Goal: Task Accomplishment & Management: Use online tool/utility

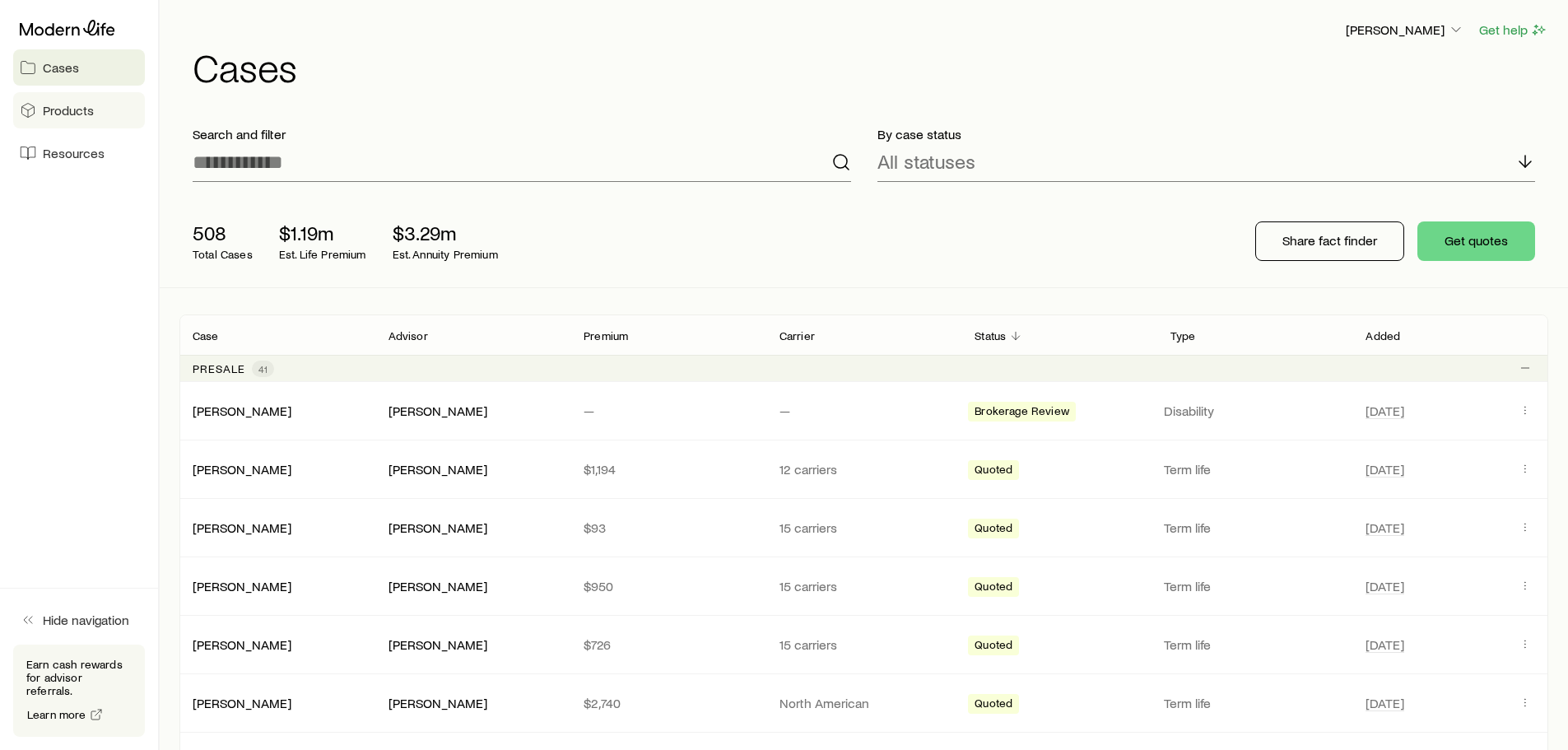
click at [74, 107] on span "Products" at bounding box center [68, 109] width 51 height 16
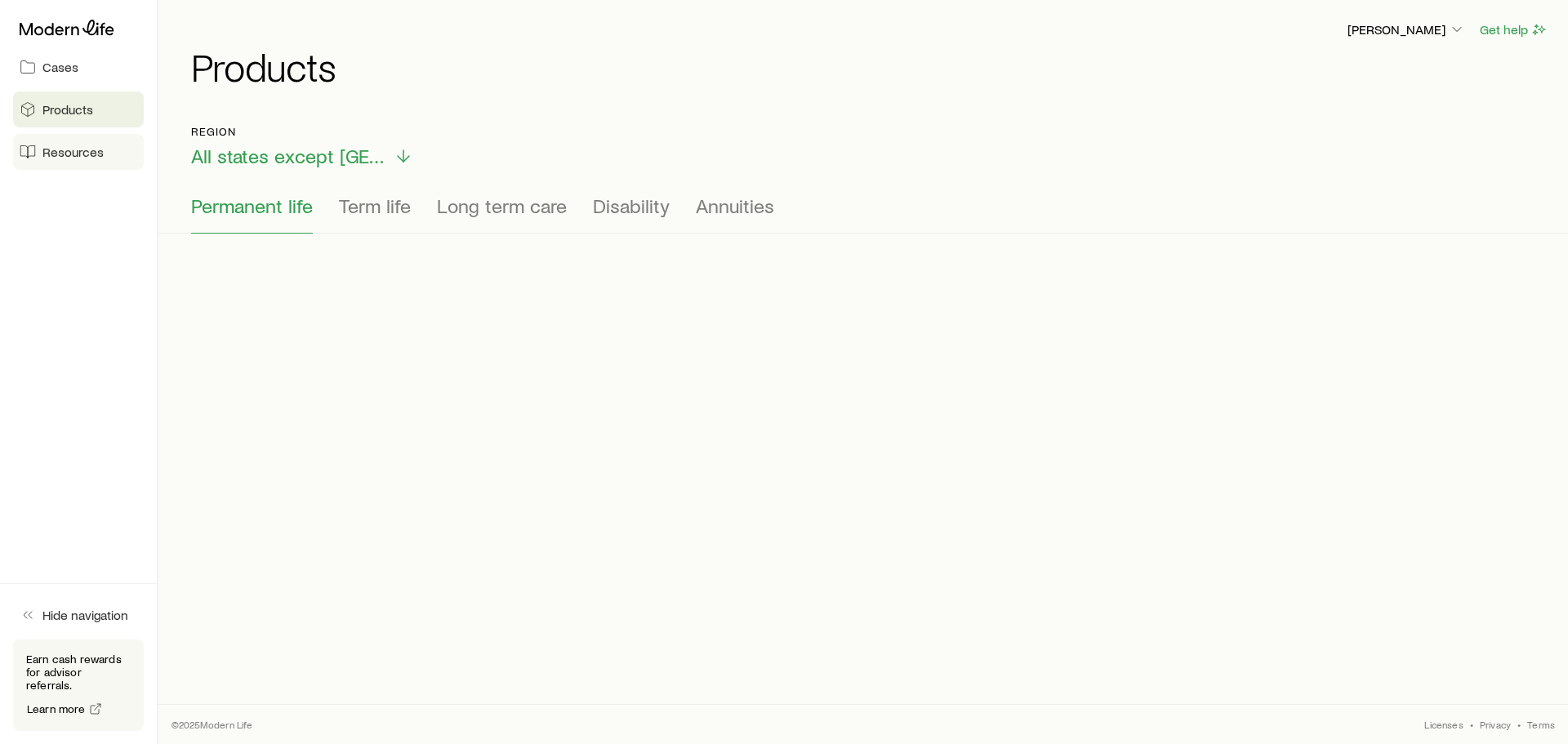
click at [76, 151] on span "Resources" at bounding box center [73, 151] width 61 height 16
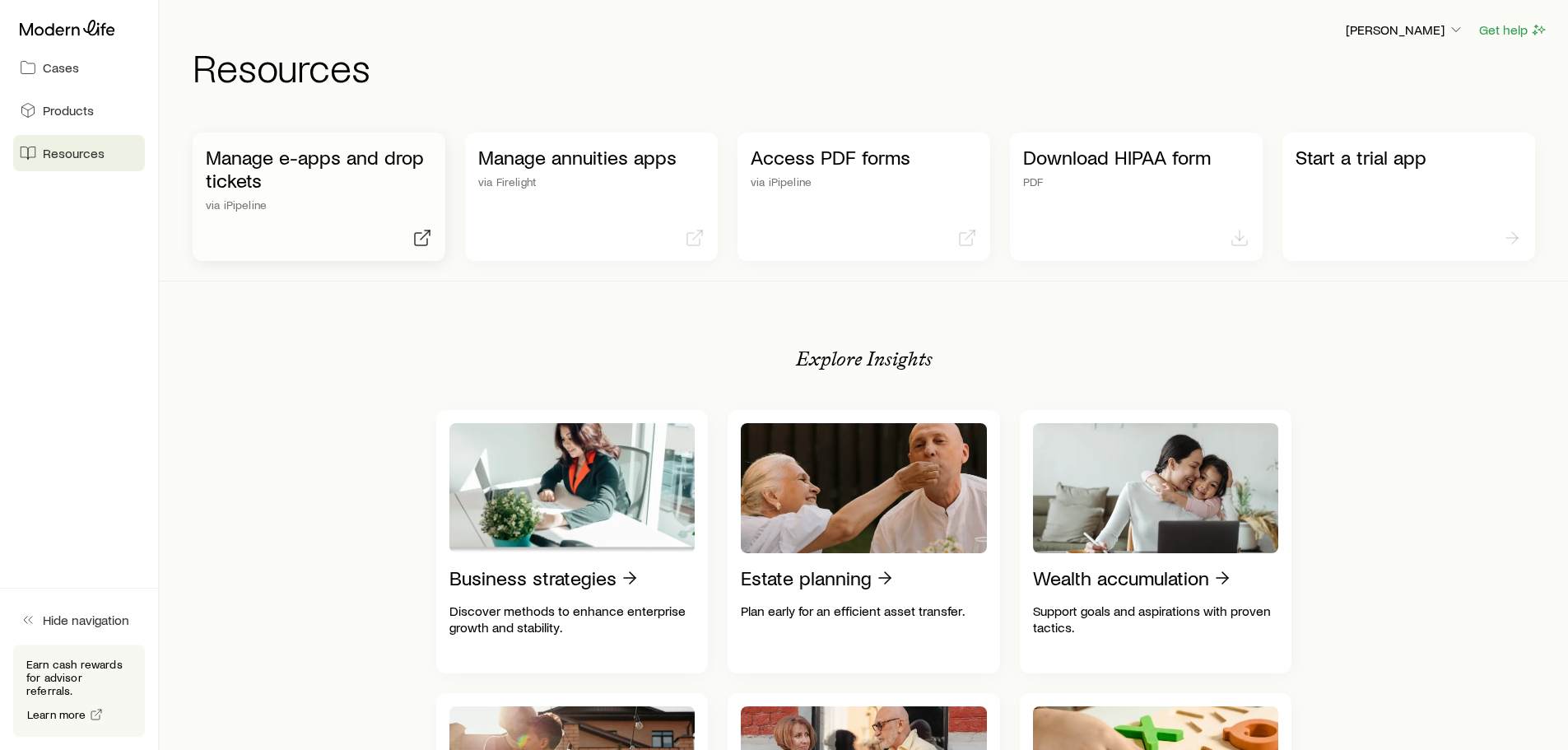
click at [267, 176] on p "Manage e-apps and drop tickets" at bounding box center [318, 168] width 226 height 46
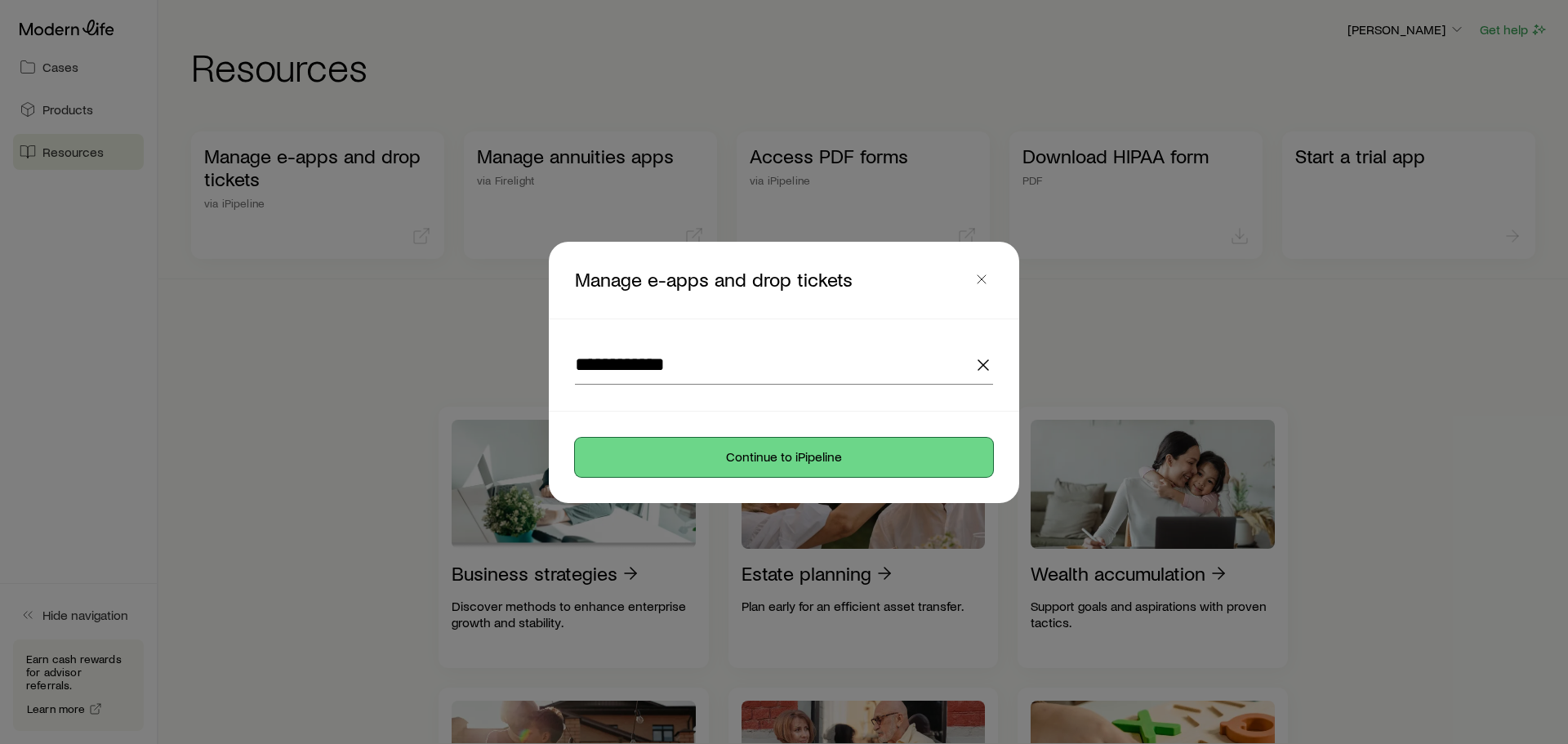
click at [786, 449] on button "Continue to iPipeline" at bounding box center [784, 457] width 418 height 40
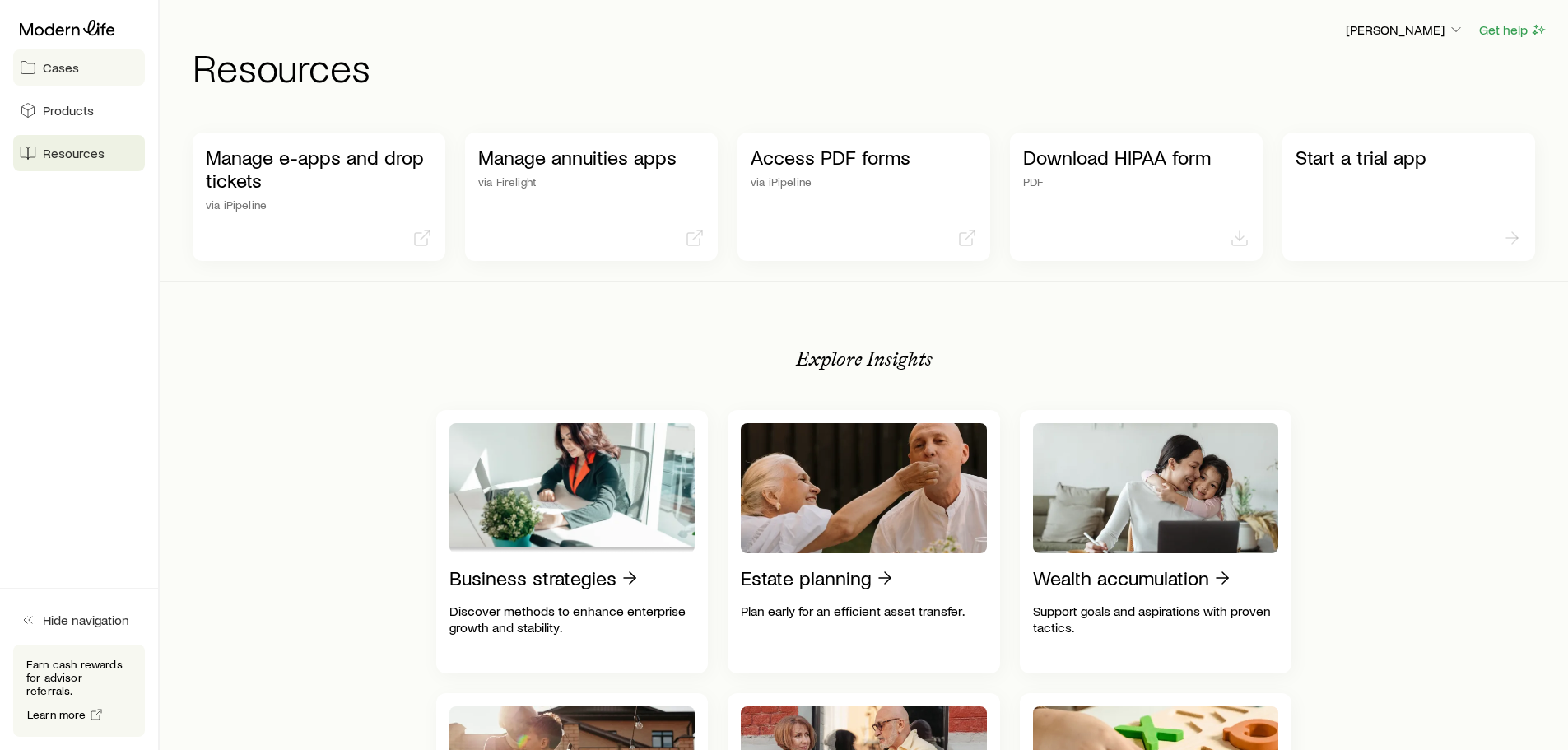
click at [80, 73] on link "Cases" at bounding box center [79, 67] width 132 height 36
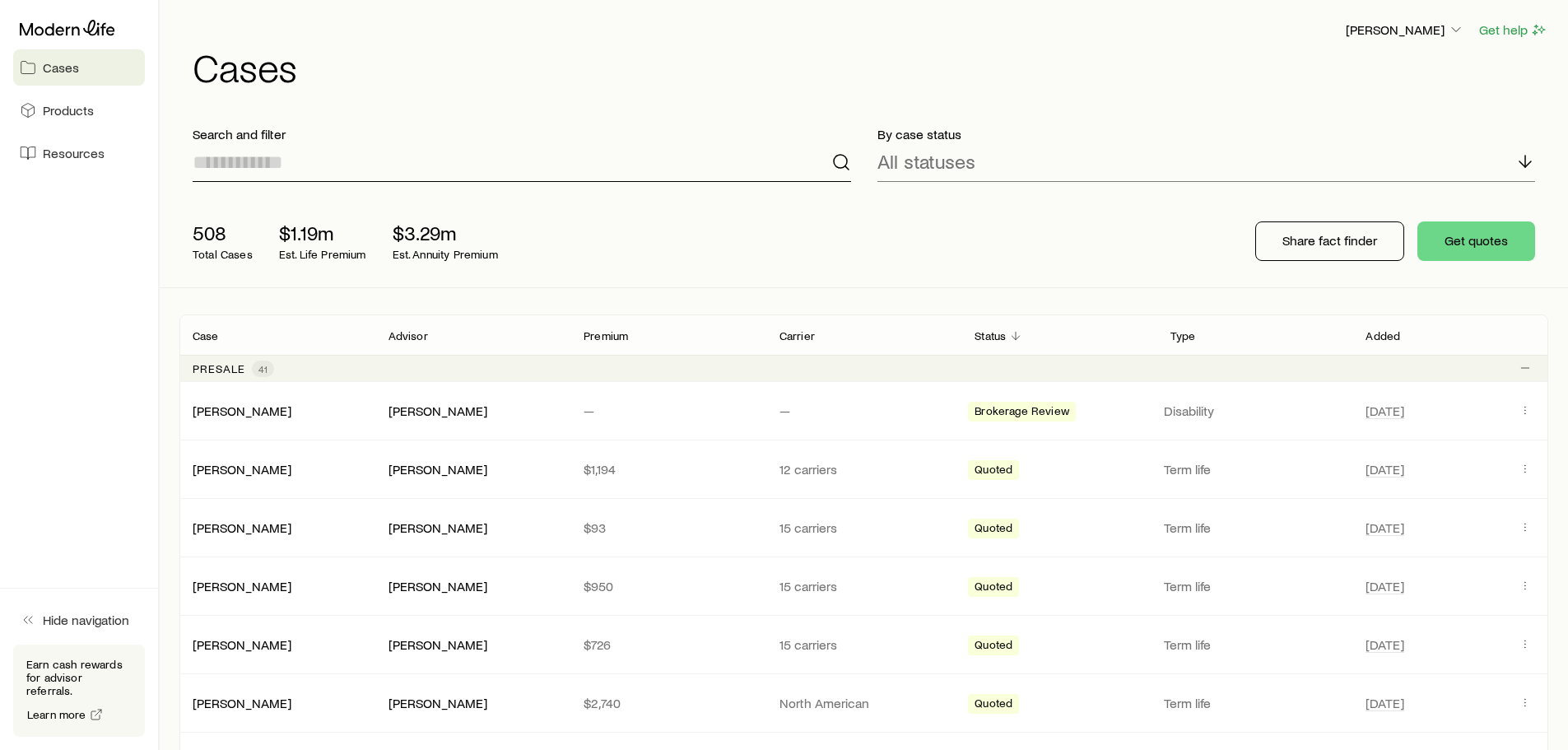
click at [409, 157] on input at bounding box center [522, 163] width 659 height 40
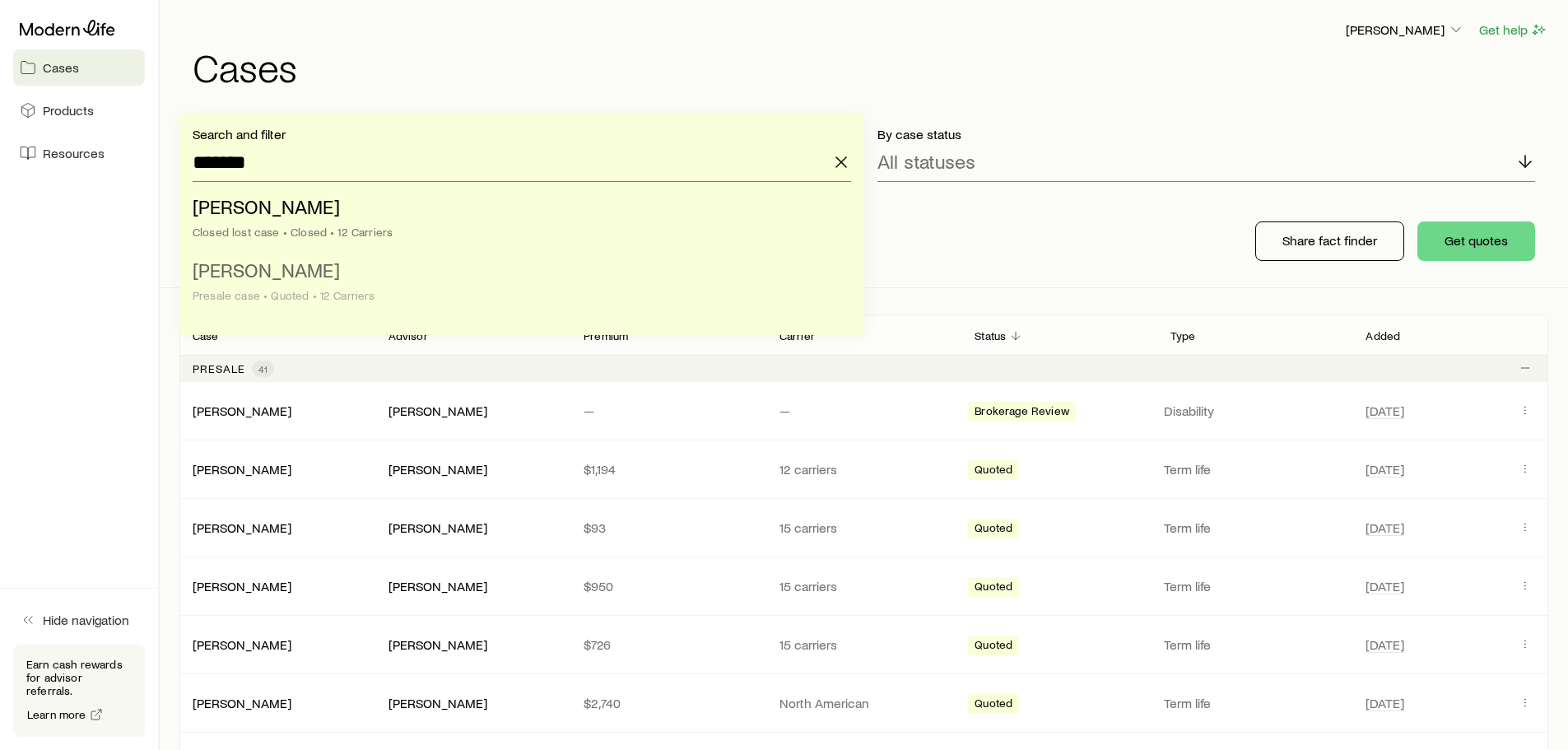
click at [373, 274] on li "[PERSON_NAME] case • Quoted • 12 Carriers" at bounding box center [517, 283] width 648 height 64
type input "**********"
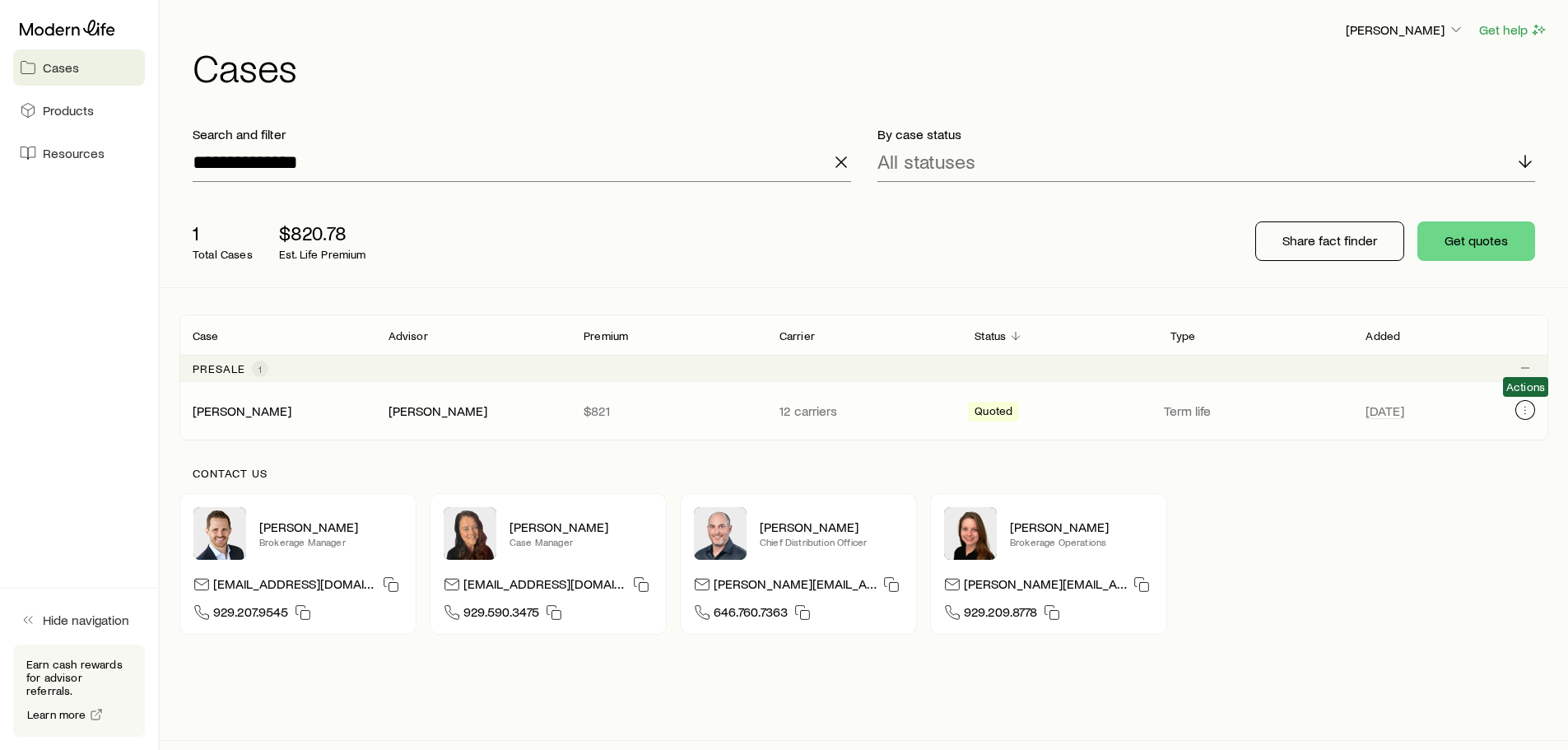
click at [1526, 410] on icon "Client cases" at bounding box center [1525, 410] width 13 height 13
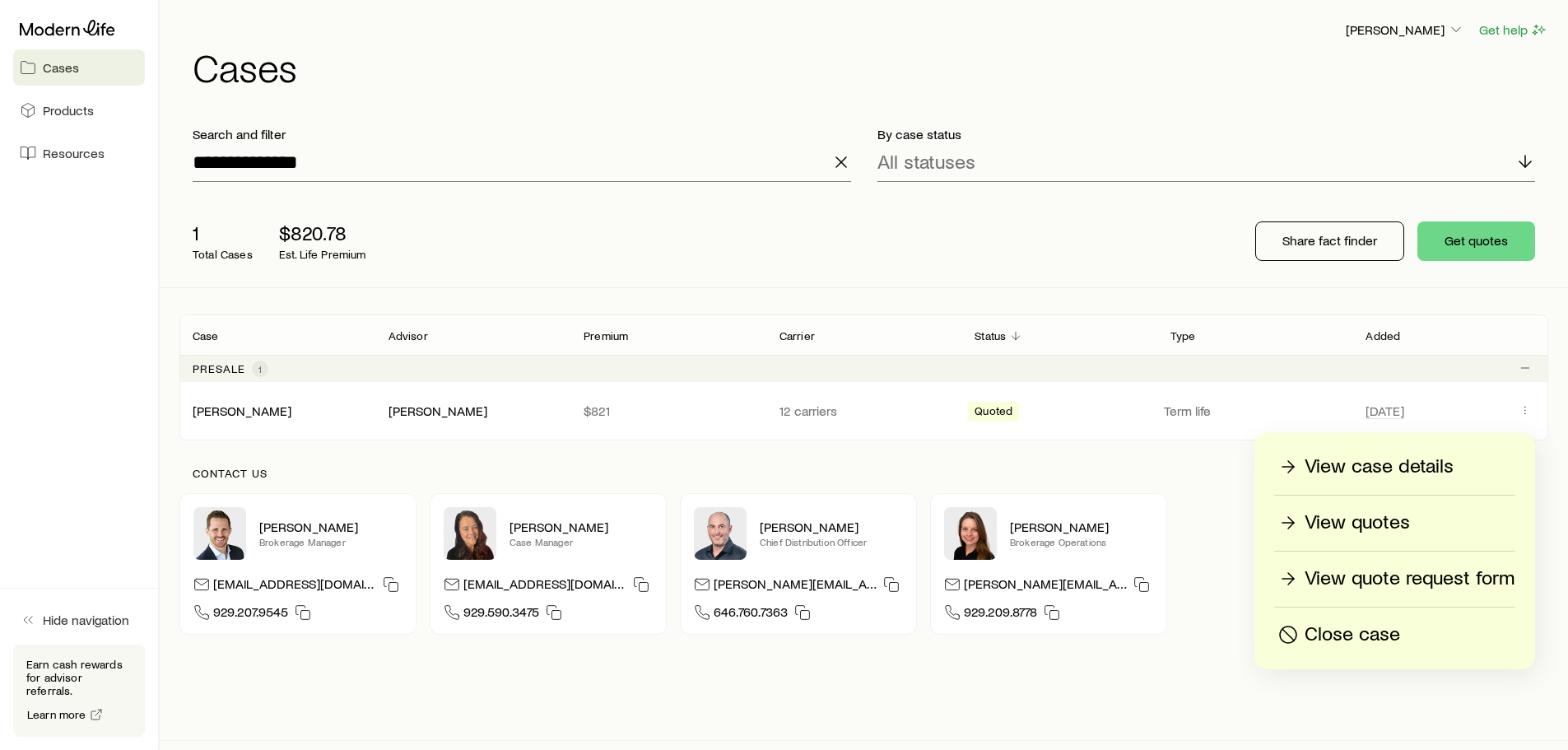
click at [1388, 529] on p "View quotes" at bounding box center [1357, 523] width 105 height 27
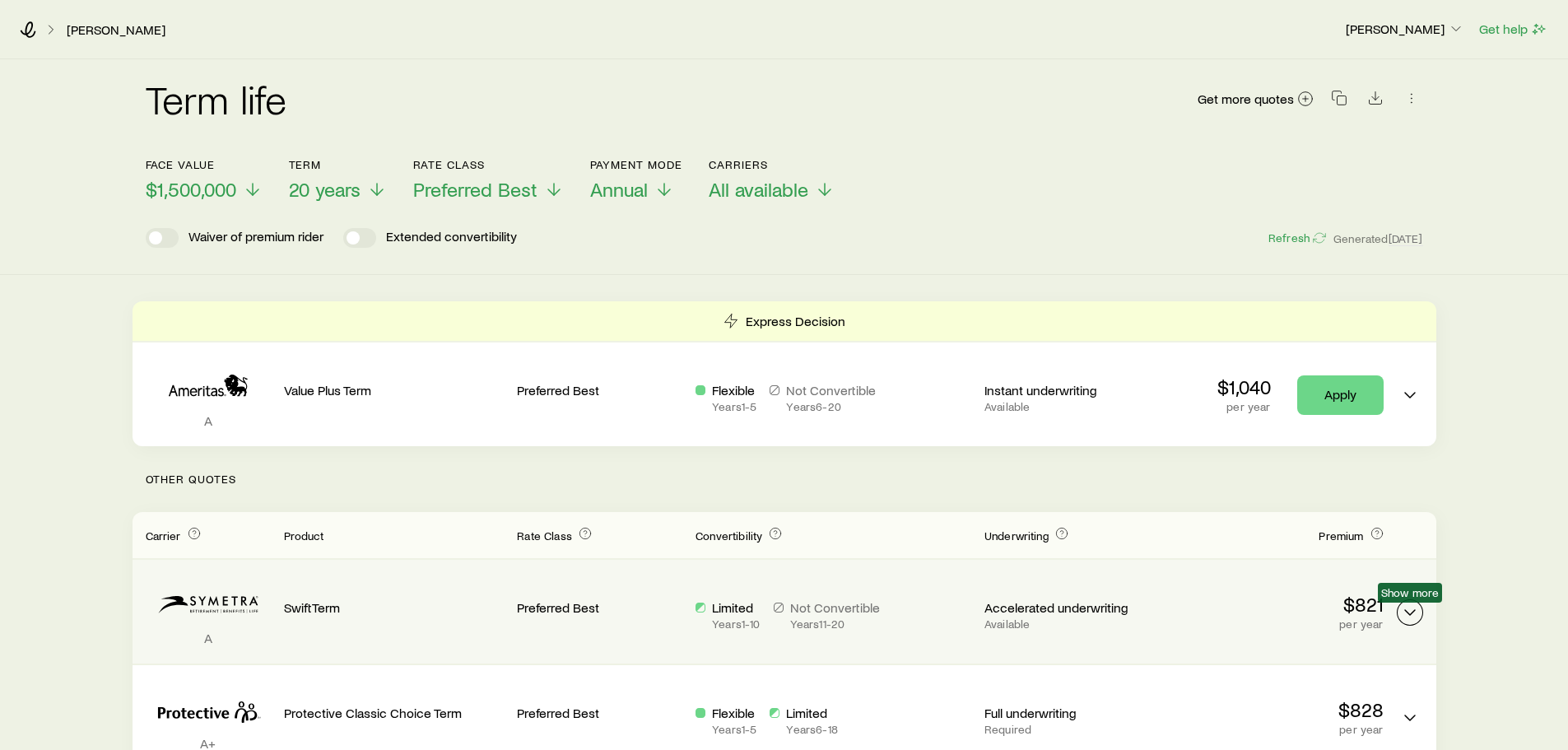
click at [1403, 604] on icon "Term quotes" at bounding box center [1409, 612] width 20 height 20
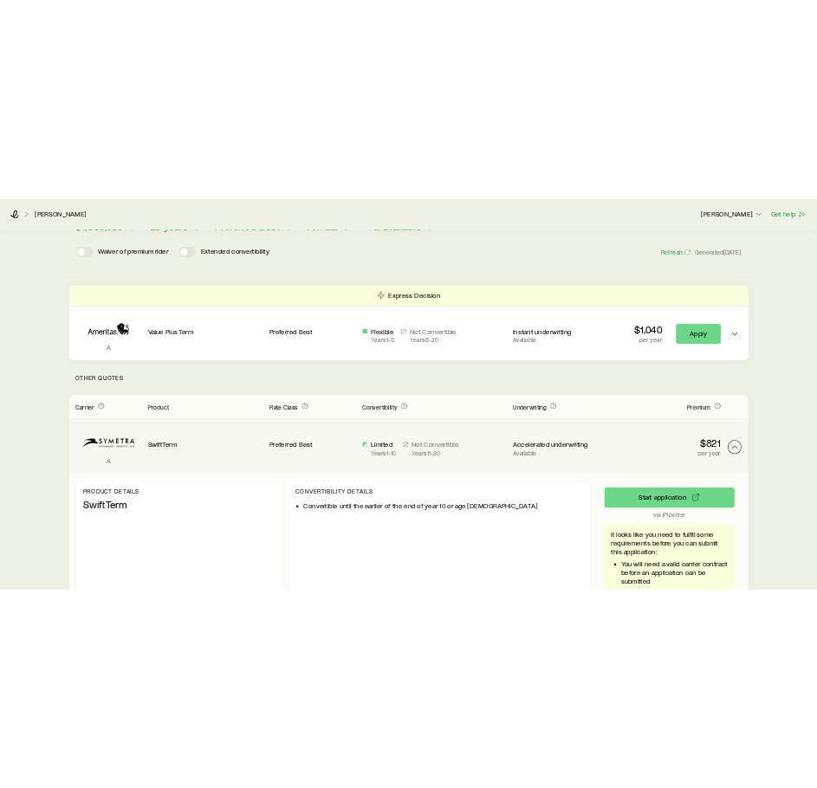
scroll to position [148, 0]
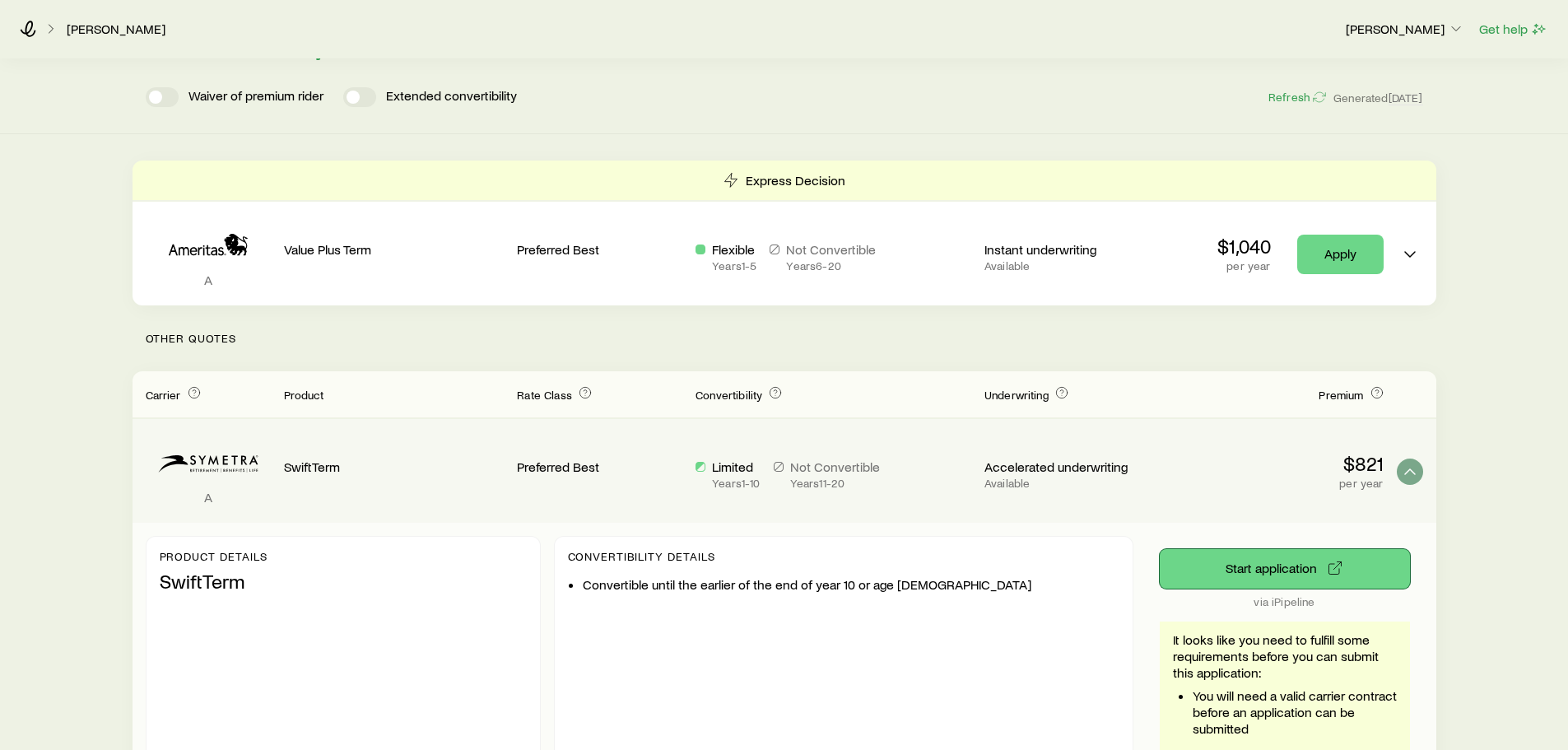
click at [1278, 572] on button "Start application" at bounding box center [1284, 569] width 250 height 40
